Goal: Information Seeking & Learning: Learn about a topic

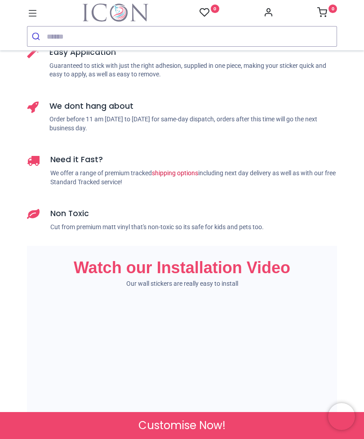
scroll to position [912, 0]
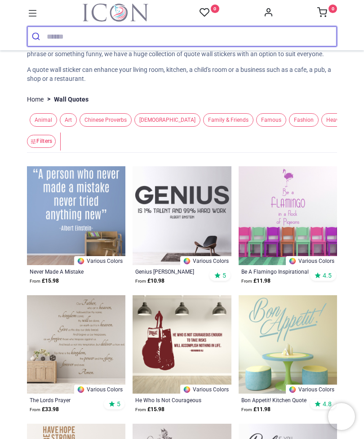
scroll to position [68, 0]
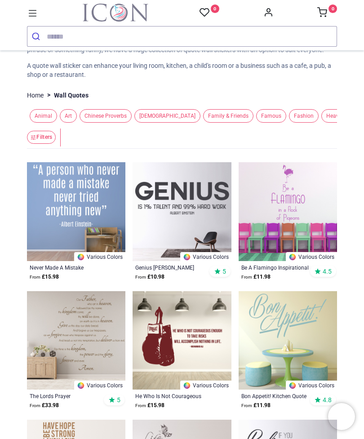
click at [75, 322] on img at bounding box center [76, 340] width 98 height 98
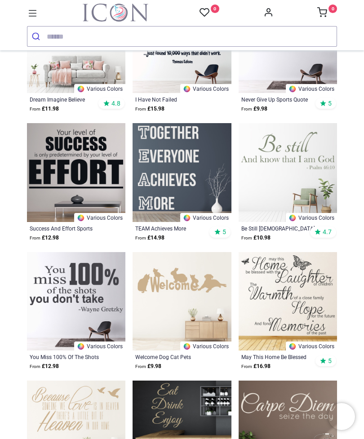
scroll to position [882, 0]
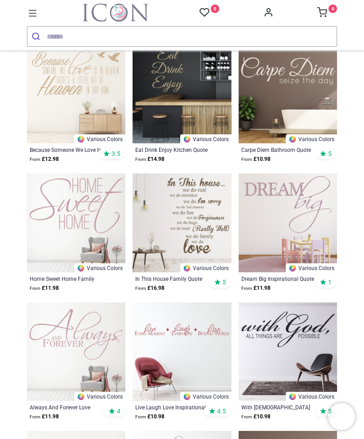
scroll to position [1175, 0]
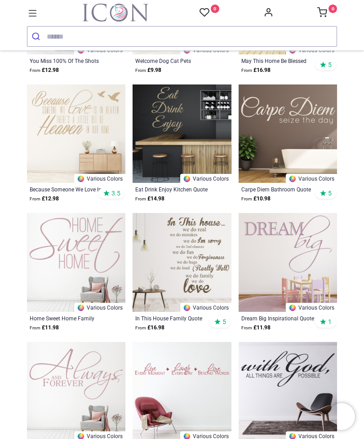
click at [29, 16] on icon at bounding box center [33, 14] width 12 height 12
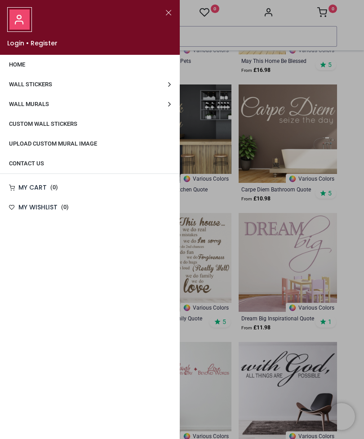
click at [17, 83] on span "Wall Stickers" at bounding box center [30, 84] width 43 height 7
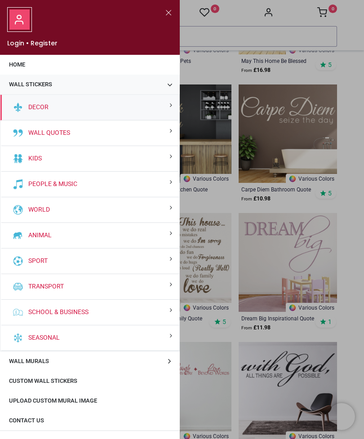
click at [40, 178] on div "People & Music" at bounding box center [89, 185] width 179 height 26
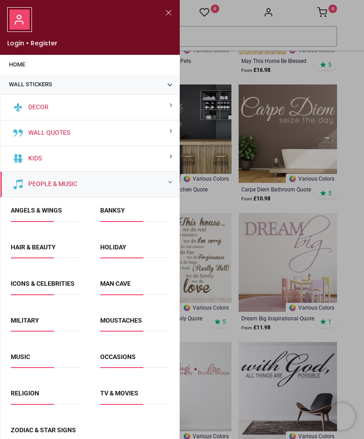
click at [115, 209] on link "Banksy" at bounding box center [112, 210] width 25 height 7
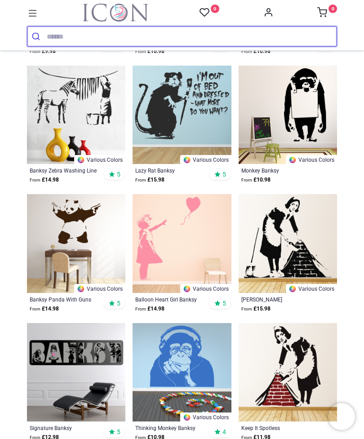
scroll to position [276, 0]
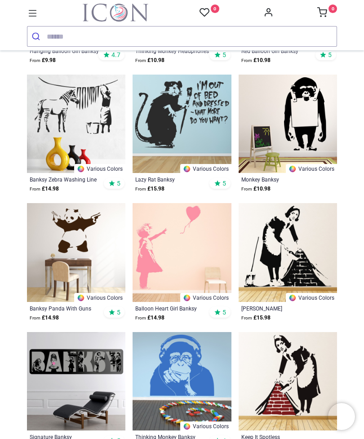
click at [166, 133] on img at bounding box center [182, 124] width 98 height 98
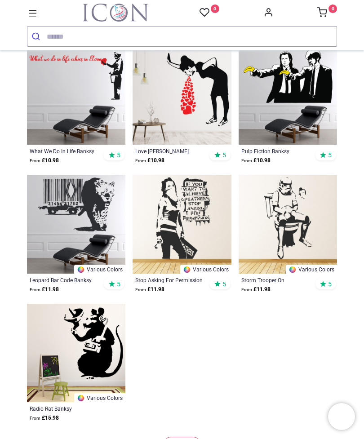
scroll to position [1077, 0]
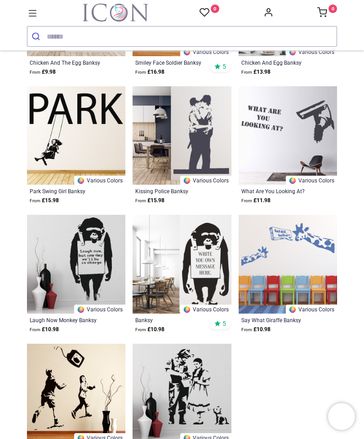
scroll to position [2194, 0]
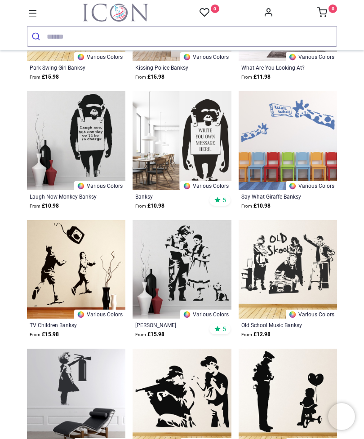
scroll to position [2321, 0]
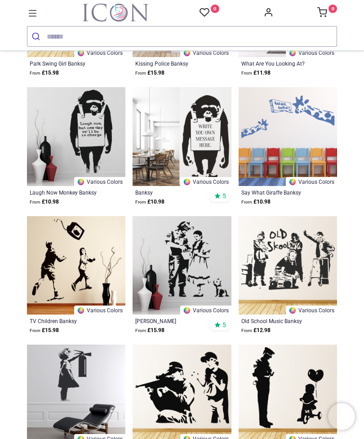
click at [27, 20] on link at bounding box center [33, 12] width 12 height 16
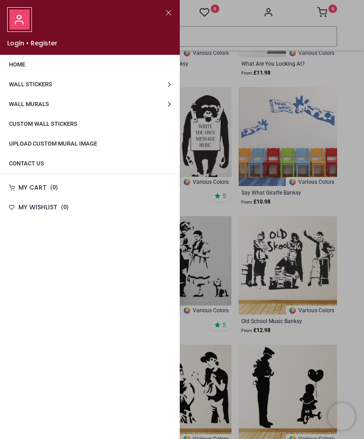
click at [17, 86] on span "Wall Stickers" at bounding box center [30, 84] width 43 height 7
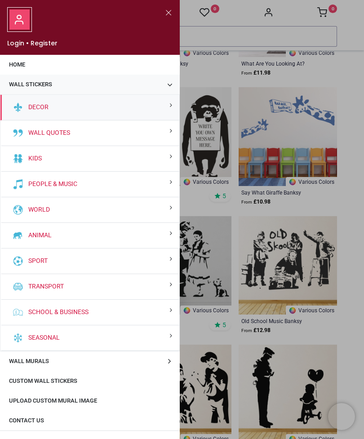
click at [35, 132] on link "Wall Quotes" at bounding box center [47, 132] width 45 height 9
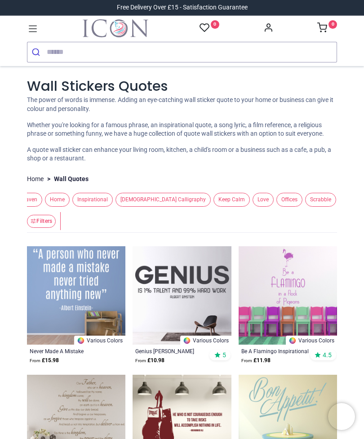
scroll to position [0, 307]
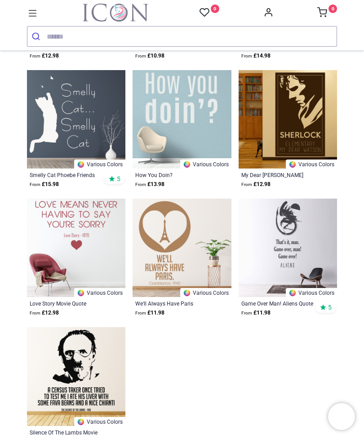
scroll to position [1114, 0]
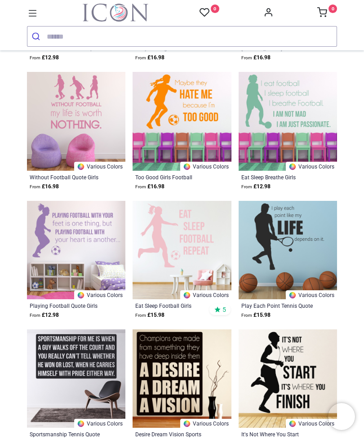
scroll to position [931, 0]
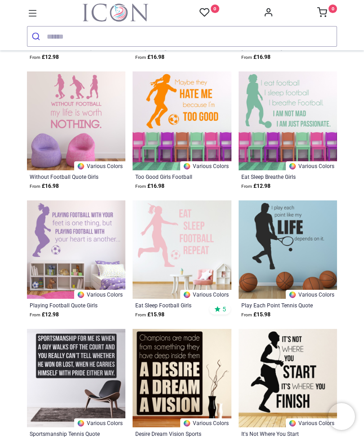
click at [29, 15] on icon at bounding box center [33, 14] width 12 height 12
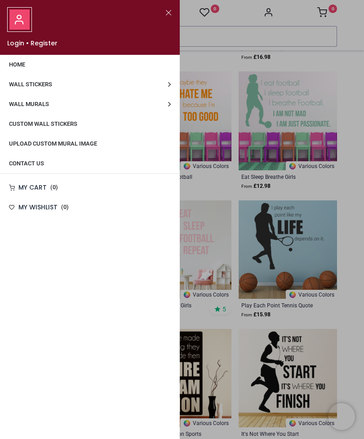
click at [301, 174] on div at bounding box center [182, 219] width 364 height 439
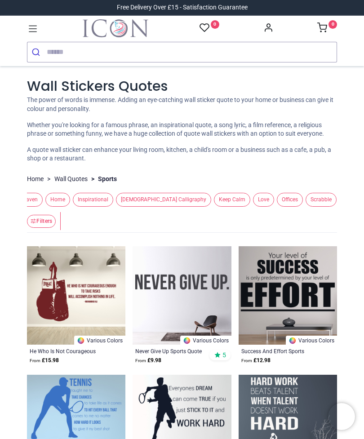
scroll to position [0, 0]
click at [214, 206] on span "Keep Calm" at bounding box center [232, 200] width 36 height 14
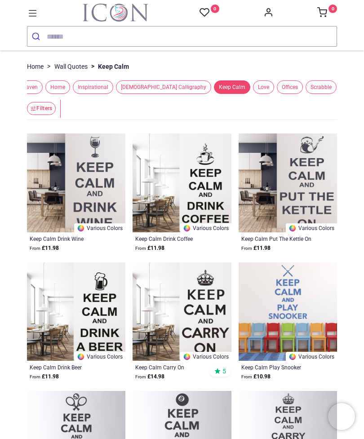
scroll to position [98, 0]
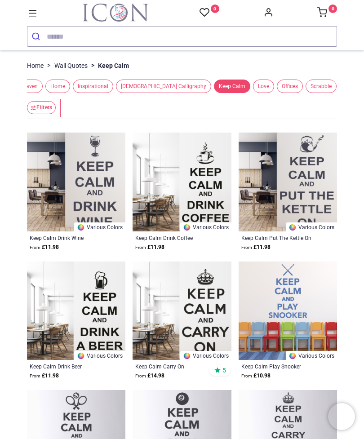
click at [277, 93] on span "Offices" at bounding box center [290, 87] width 26 height 14
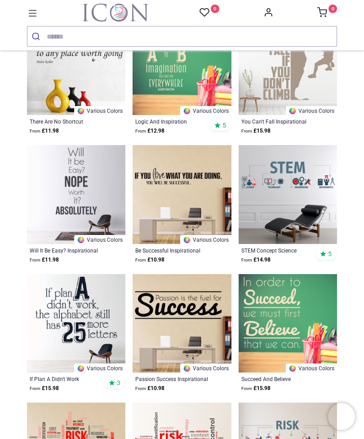
scroll to position [857, 0]
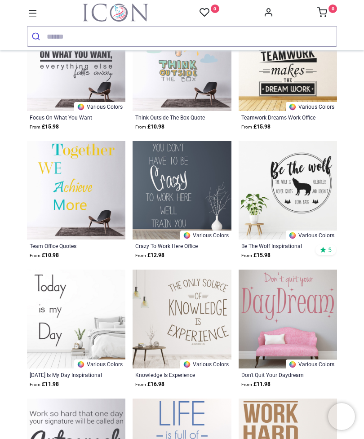
scroll to position [1892, 0]
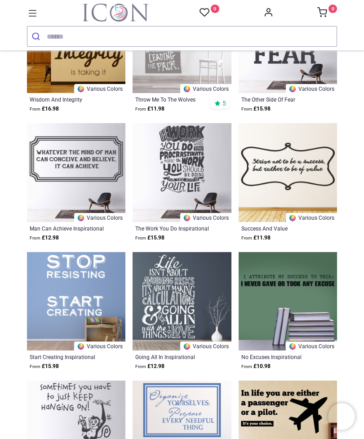
scroll to position [2424, 0]
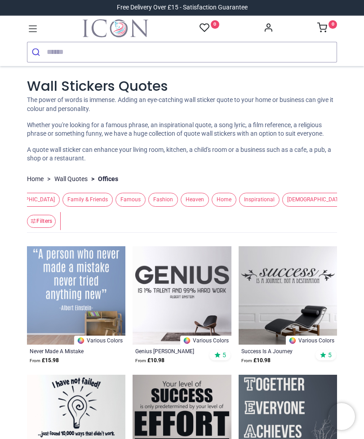
scroll to position [0, 137]
click at [185, 207] on span "Heaven" at bounding box center [199, 200] width 28 height 14
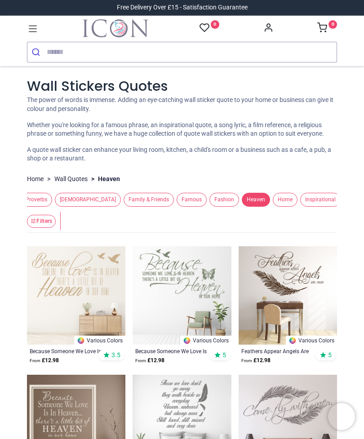
scroll to position [0, 79]
click at [174, 205] on button "Famous" at bounding box center [190, 200] width 33 height 14
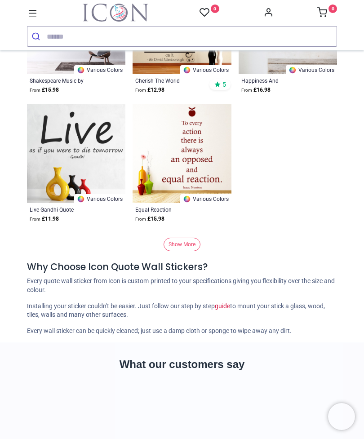
scroll to position [2441, 0]
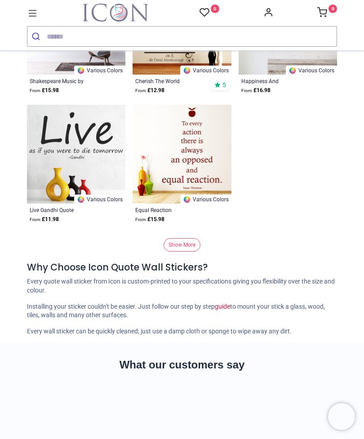
click at [186, 252] on link "Show More" at bounding box center [182, 245] width 37 height 14
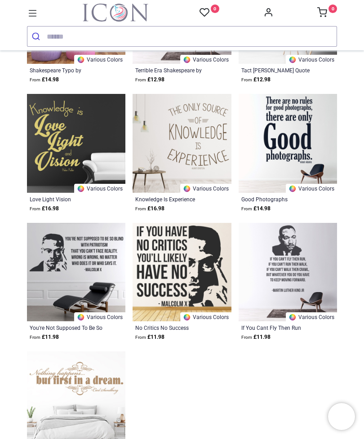
scroll to position [2839, 0]
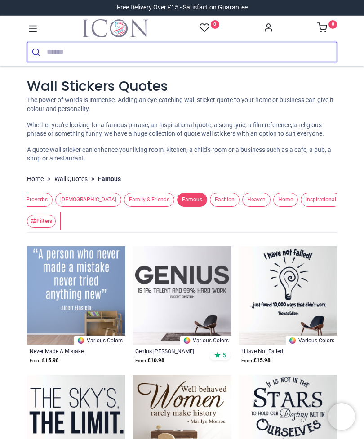
click at [273, 51] on input "search" at bounding box center [192, 52] width 290 height 20
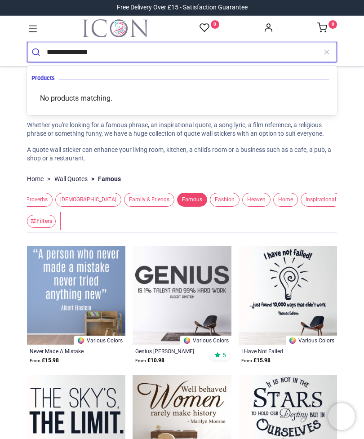
type input "**********"
click at [37, 52] on button "submit" at bounding box center [36, 52] width 19 height 20
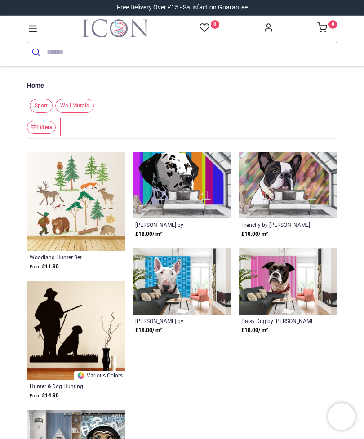
click at [38, 130] on button "Filters" at bounding box center [41, 127] width 29 height 13
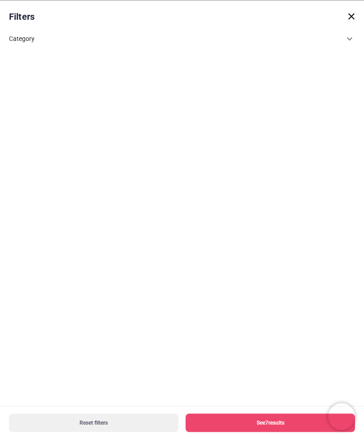
click at [20, 37] on div "Category" at bounding box center [176, 38] width 335 height 9
click at [37, 79] on span "Wall Murals" at bounding box center [48, 80] width 35 height 9
click at [37, 98] on span "Animals" at bounding box center [49, 97] width 24 height 9
click at [48, 113] on span "Dog" at bounding box center [49, 113] width 11 height 9
click at [296, 419] on button "See 5 results" at bounding box center [270, 422] width 169 height 18
